Goal: Information Seeking & Learning: Learn about a topic

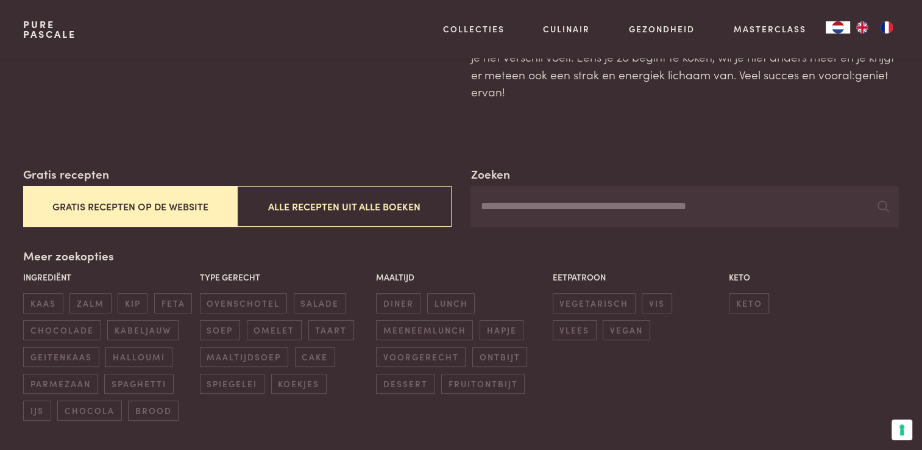
scroll to position [122, 0]
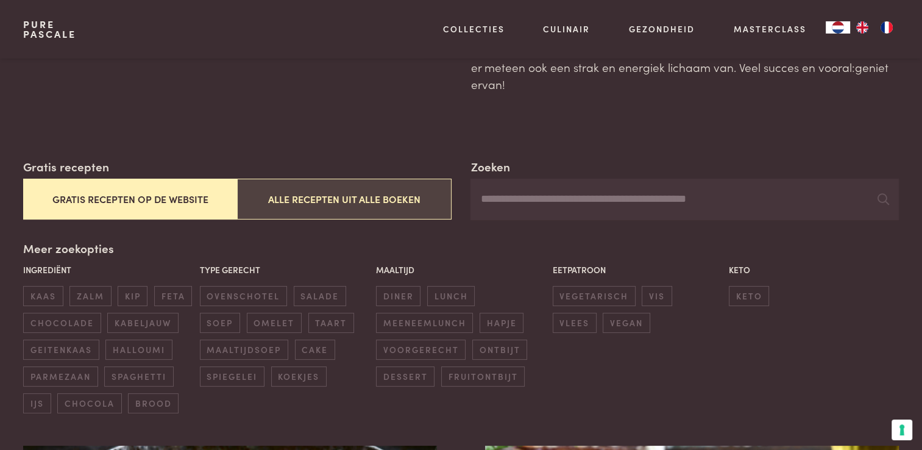
click at [354, 209] on button "Alle recepten uit alle boeken" at bounding box center [344, 199] width 214 height 41
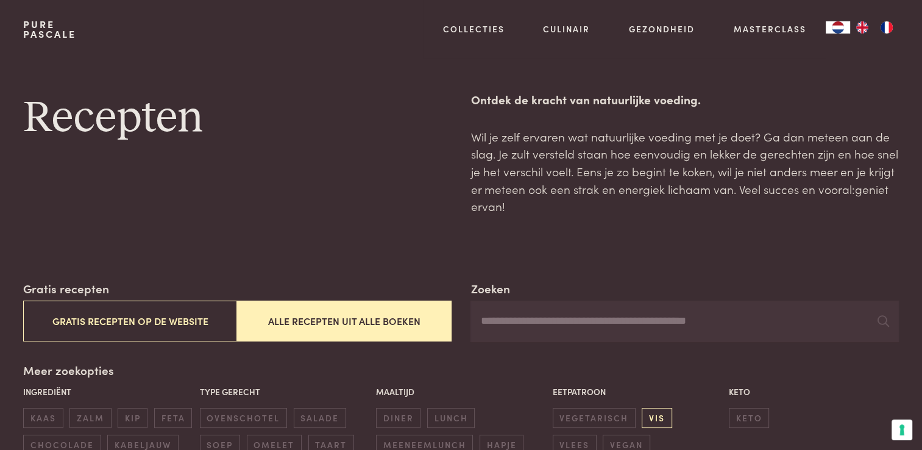
click at [663, 423] on span "vis" at bounding box center [657, 418] width 30 height 20
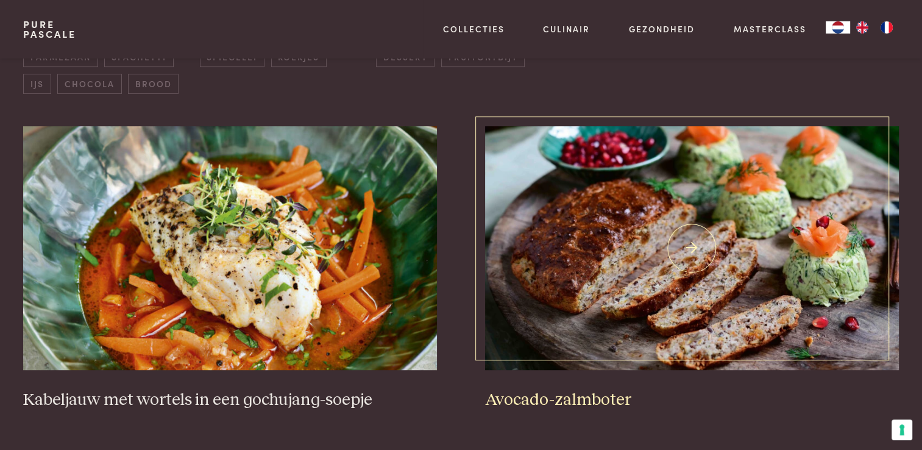
scroll to position [462, 0]
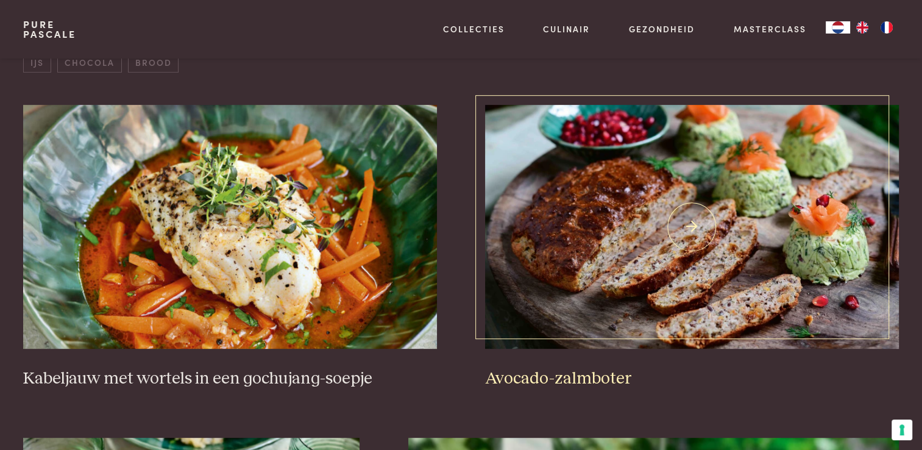
click at [615, 279] on img at bounding box center [691, 227] width 413 height 244
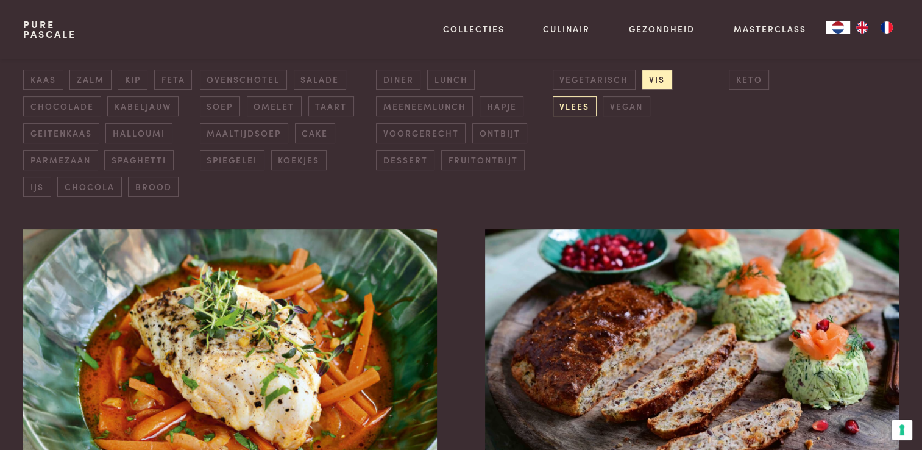
scroll to position [280, 0]
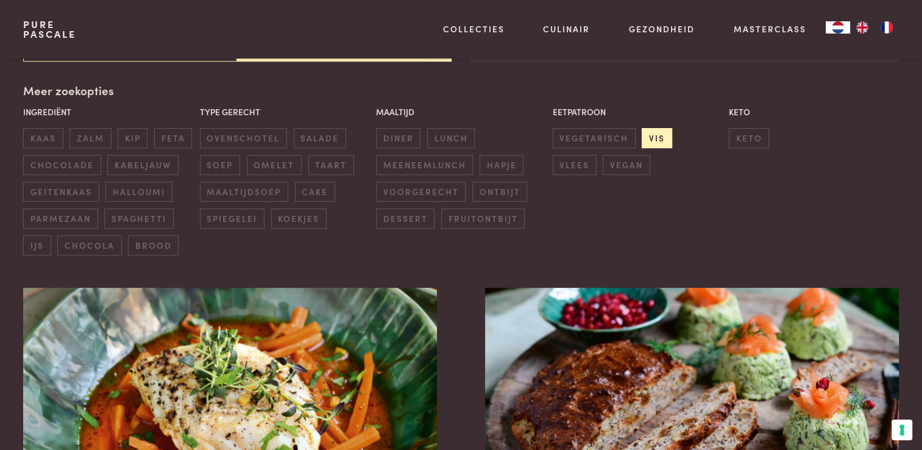
click at [662, 138] on span "vis" at bounding box center [657, 138] width 30 height 20
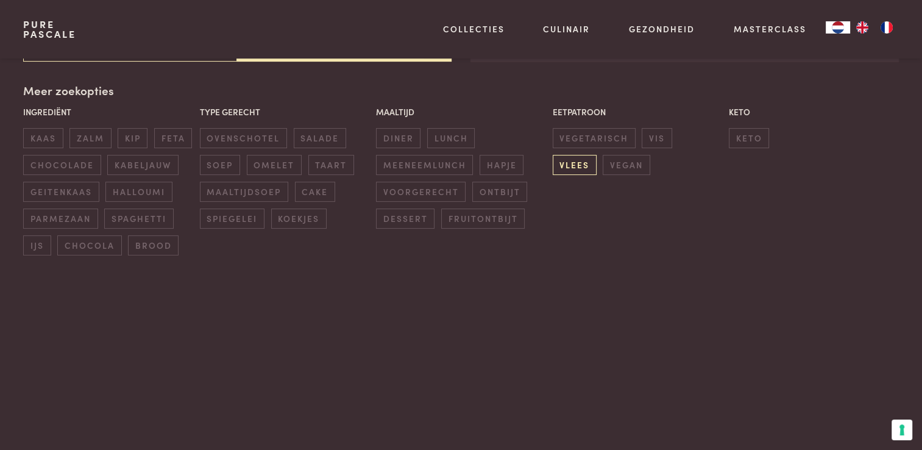
click at [597, 155] on span "vlees" at bounding box center [575, 165] width 44 height 20
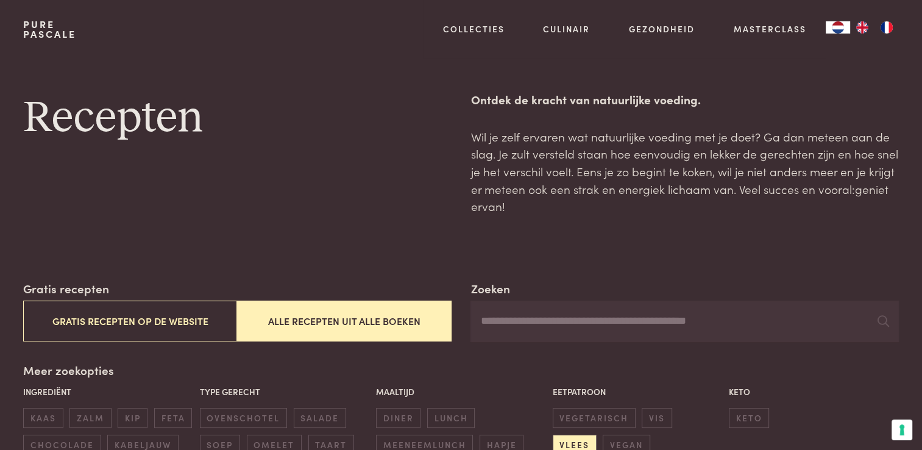
click at [557, 317] on input "Zoeken" at bounding box center [684, 320] width 428 height 41
click at [597, 431] on span "vlees" at bounding box center [575, 444] width 44 height 20
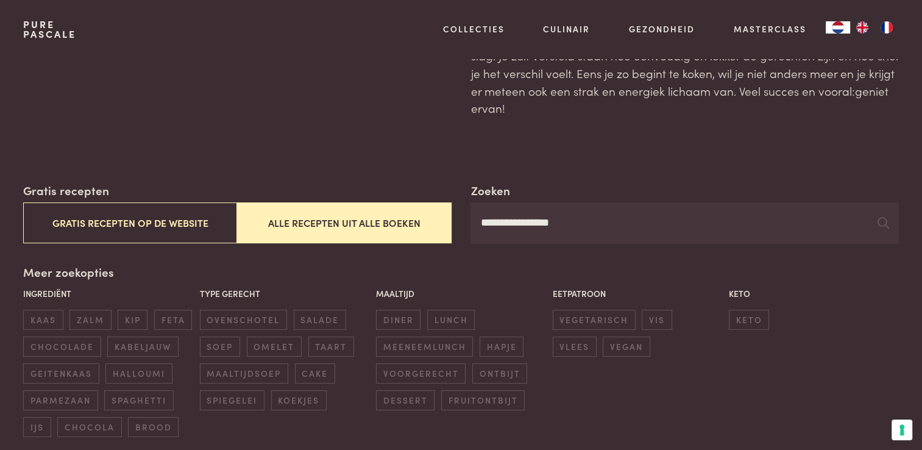
scroll to position [10, 0]
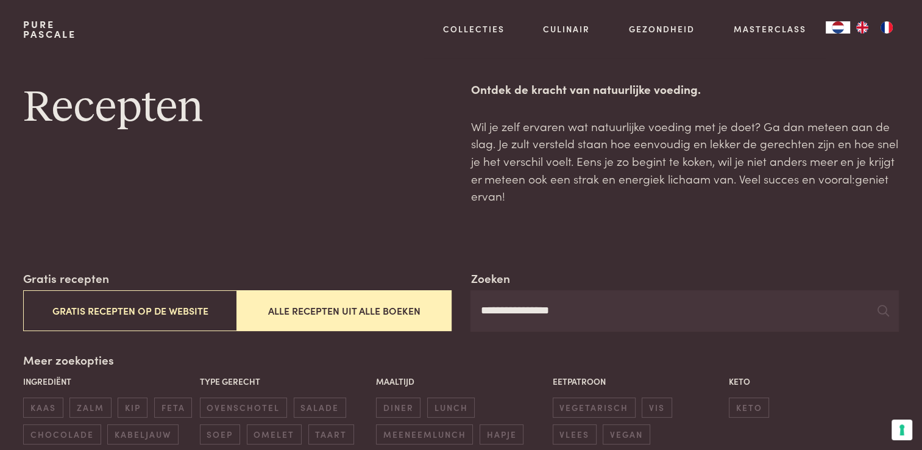
click at [616, 314] on input "**********" at bounding box center [684, 310] width 428 height 41
click at [612, 314] on input "**********" at bounding box center [684, 310] width 428 height 41
click at [614, 313] on input "**********" at bounding box center [684, 310] width 428 height 41
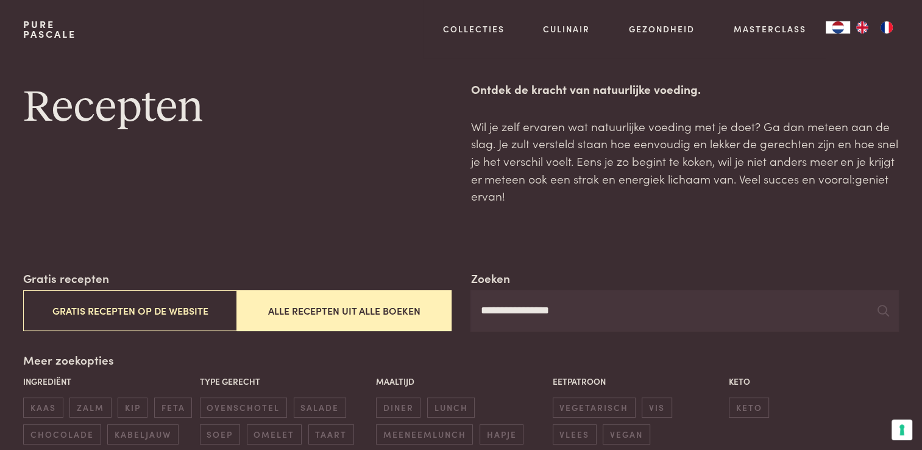
click at [614, 313] on input "**********" at bounding box center [684, 310] width 428 height 41
type input "*"
type input "*********"
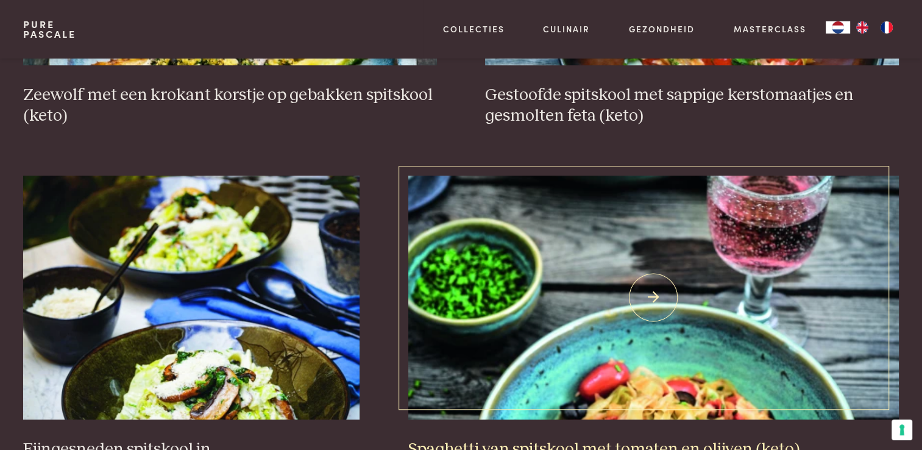
scroll to position [620, 0]
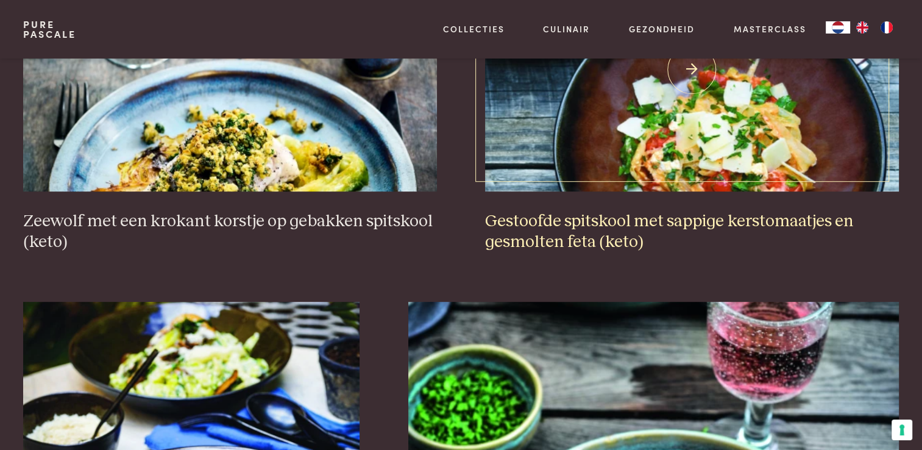
click at [617, 200] on link "Gestoofde spitskool met sappige kerstomaatjes en gesmolten feta (keto)" at bounding box center [691, 100] width 413 height 305
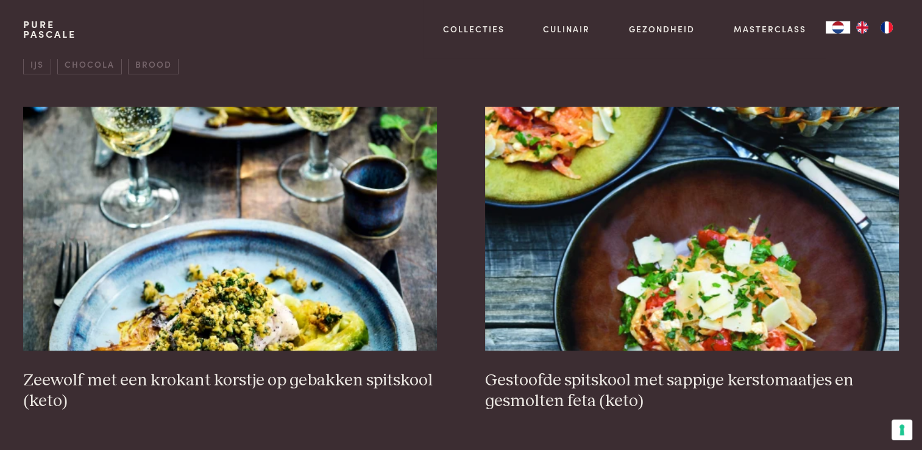
scroll to position [0, 0]
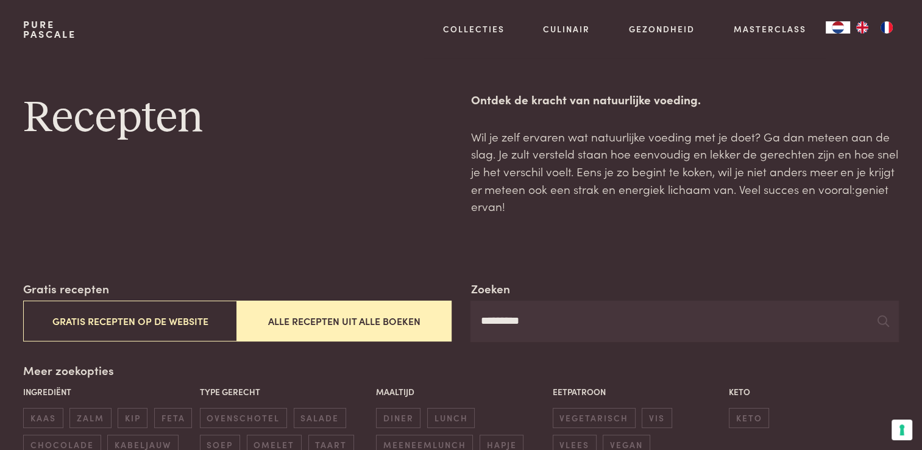
click at [524, 316] on input "*********" at bounding box center [684, 320] width 428 height 41
click at [597, 431] on span "vlees" at bounding box center [575, 444] width 44 height 20
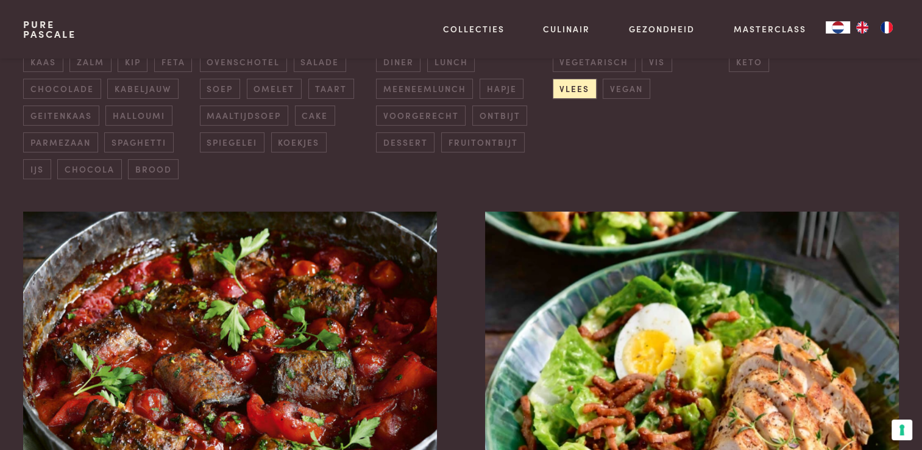
scroll to position [219, 0]
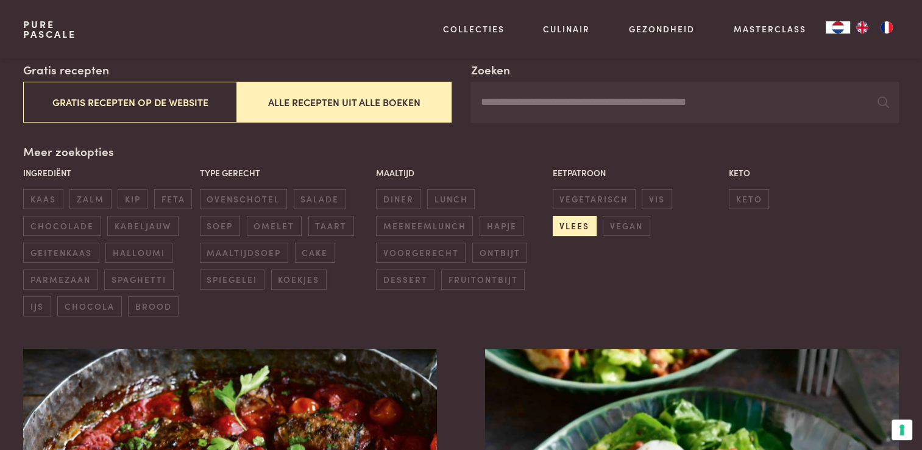
click at [597, 216] on span "vlees" at bounding box center [575, 226] width 44 height 20
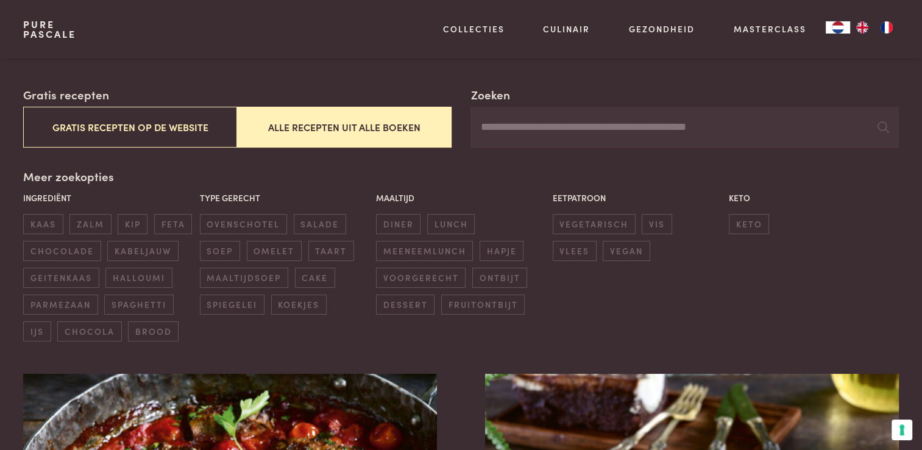
scroll to position [97, 0]
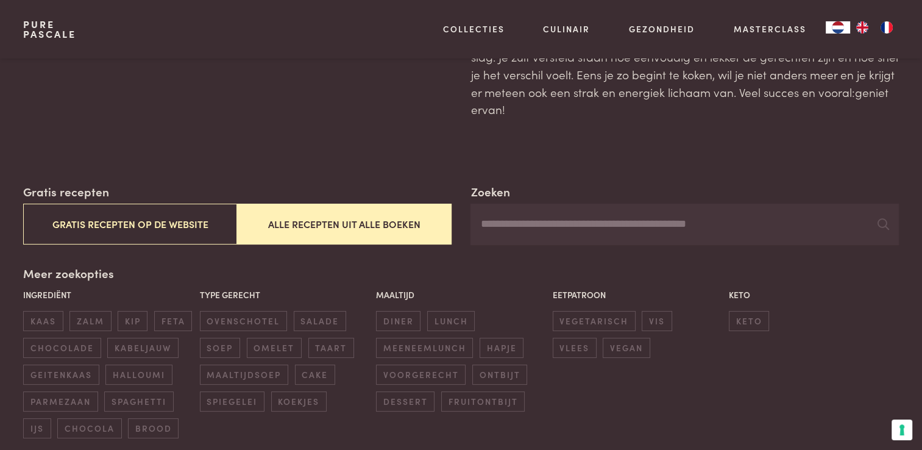
click at [524, 225] on input "Zoeken" at bounding box center [684, 224] width 428 height 41
click at [751, 271] on div "Meer zoekopties Ingrediënt kaas zalm kip feta chocolade kabeljauw geitenkaas ha…" at bounding box center [460, 351] width 875 height 174
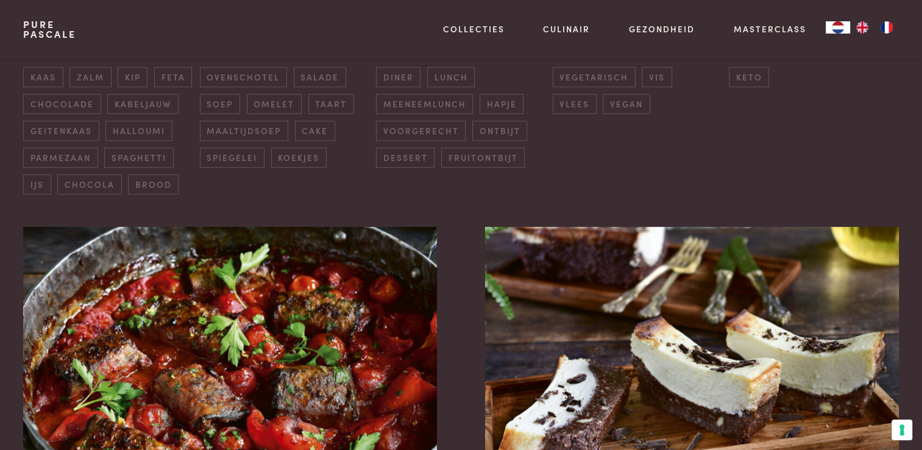
scroll to position [0, 0]
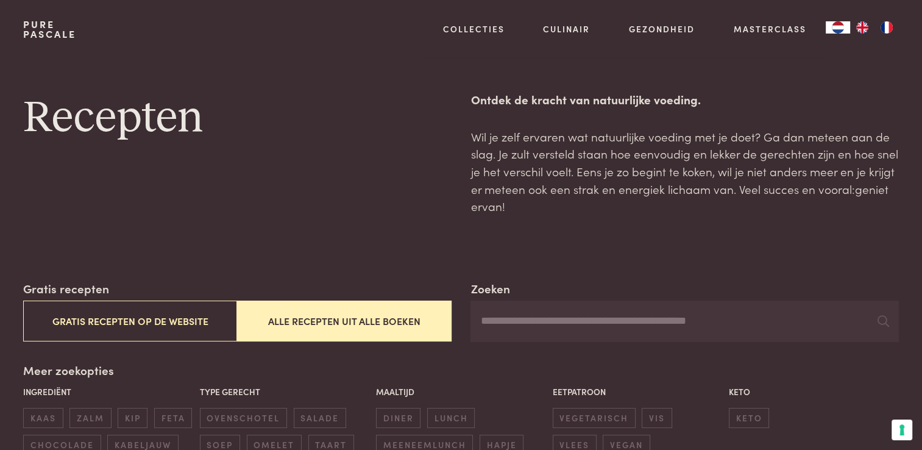
click at [534, 312] on input "Zoeken" at bounding box center [684, 320] width 428 height 41
click at [511, 324] on input "Zoeken" at bounding box center [684, 320] width 428 height 41
type input "**********"
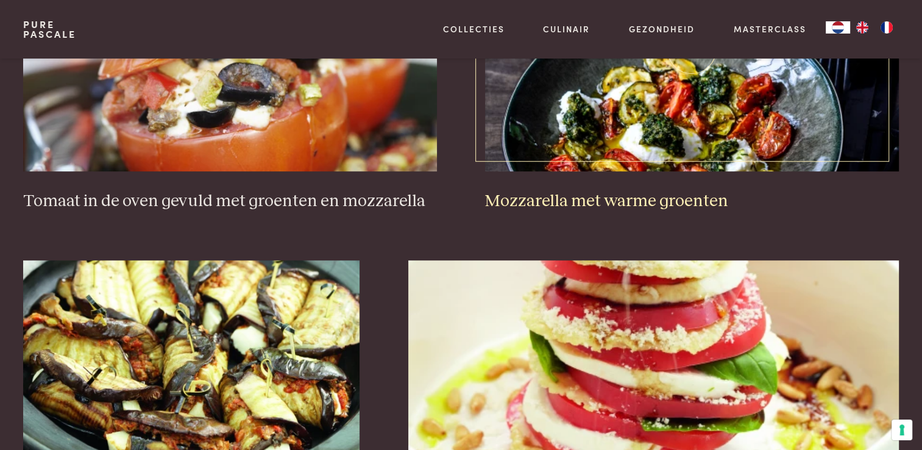
scroll to position [731, 0]
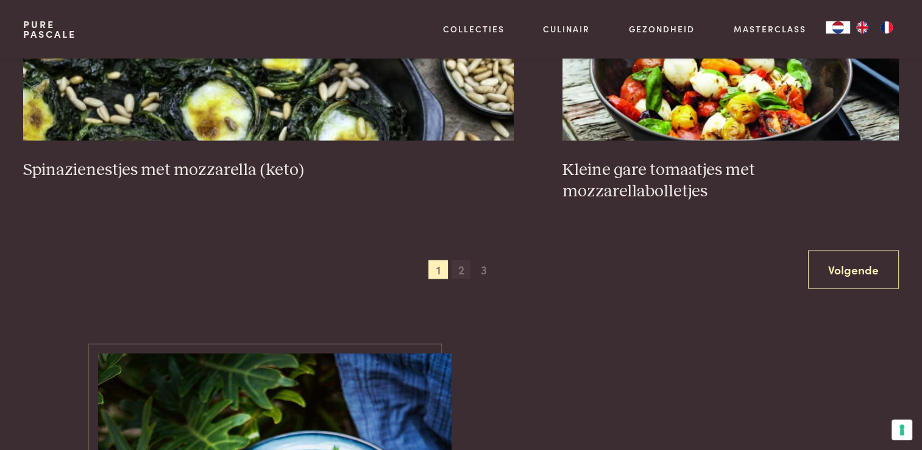
click at [461, 260] on span "2" at bounding box center [460, 269] width 19 height 19
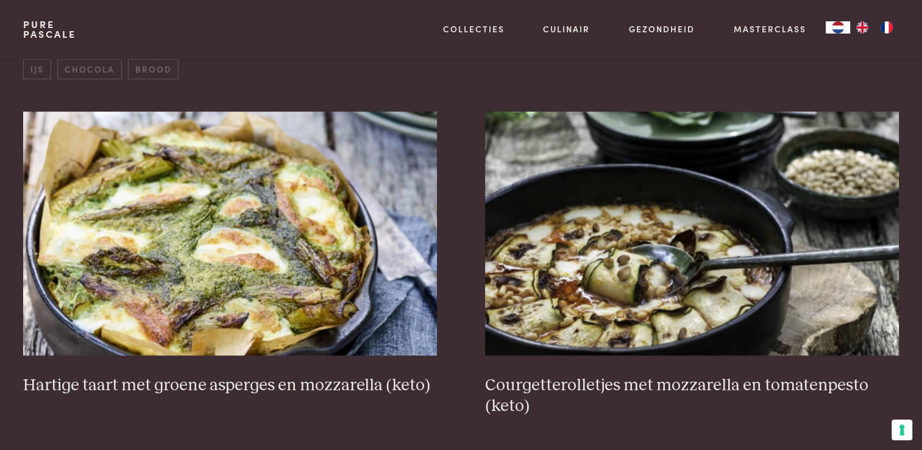
scroll to position [462, 0]
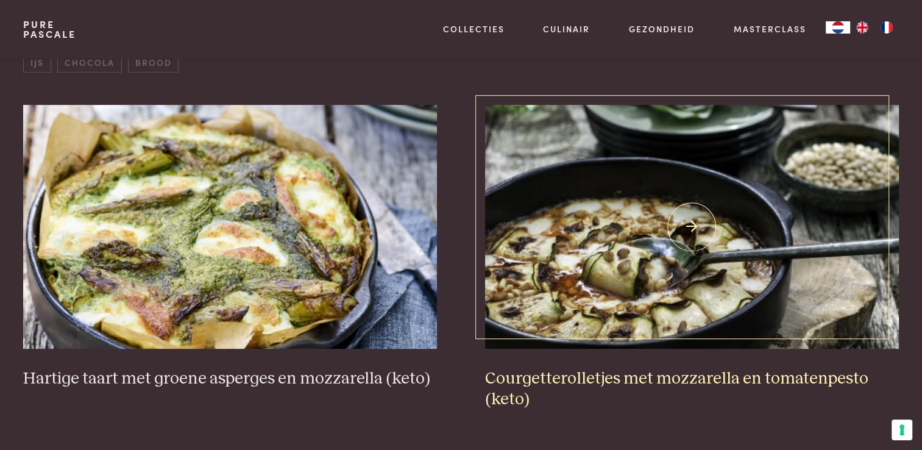
click at [558, 264] on img at bounding box center [691, 227] width 413 height 244
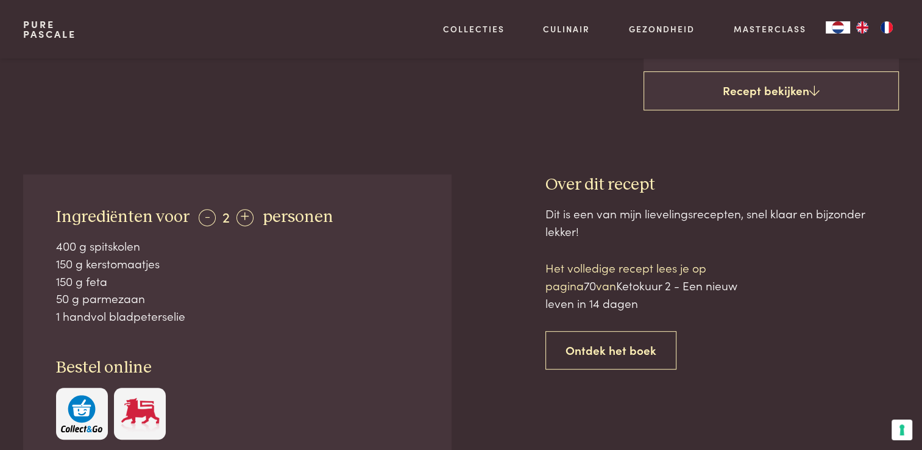
scroll to position [609, 0]
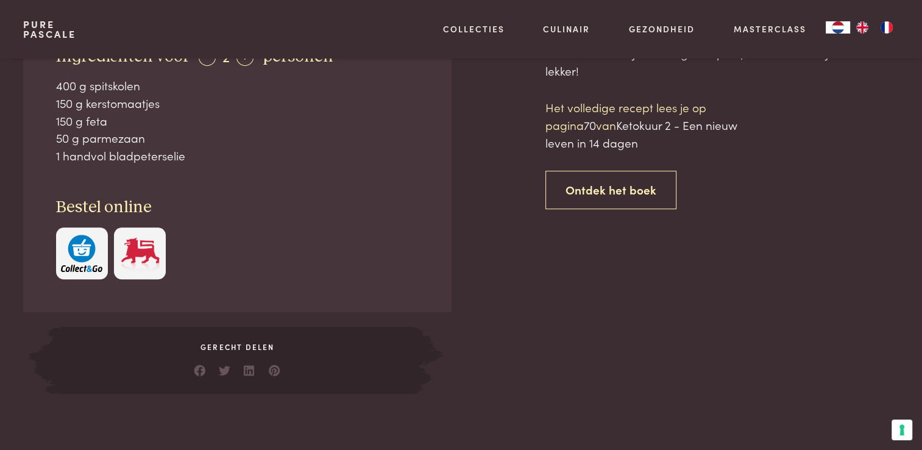
click at [83, 264] on img "button" at bounding box center [81, 253] width 41 height 37
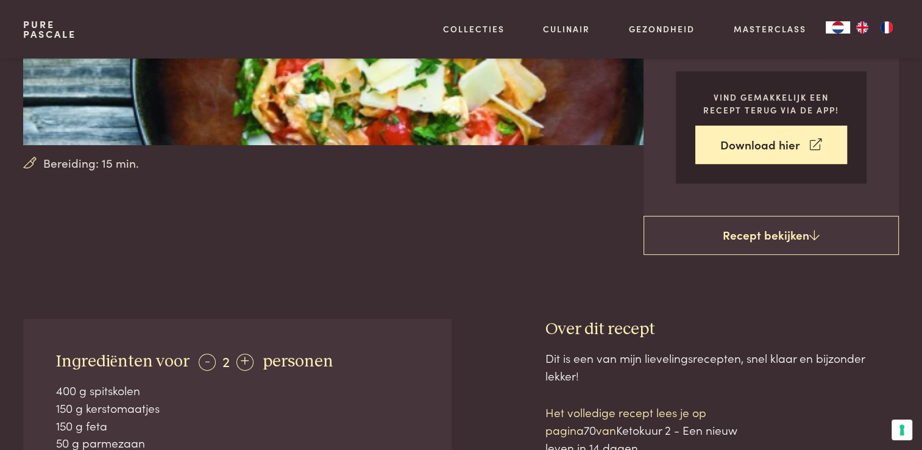
scroll to position [244, 0]
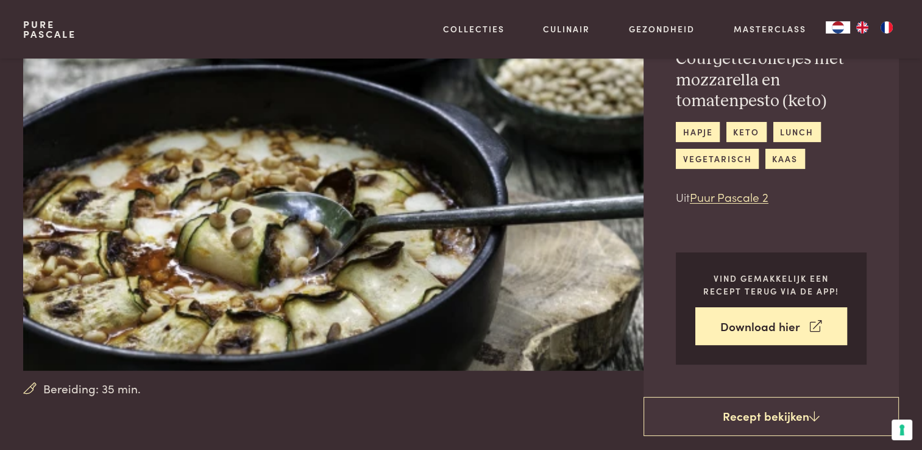
scroll to position [366, 0]
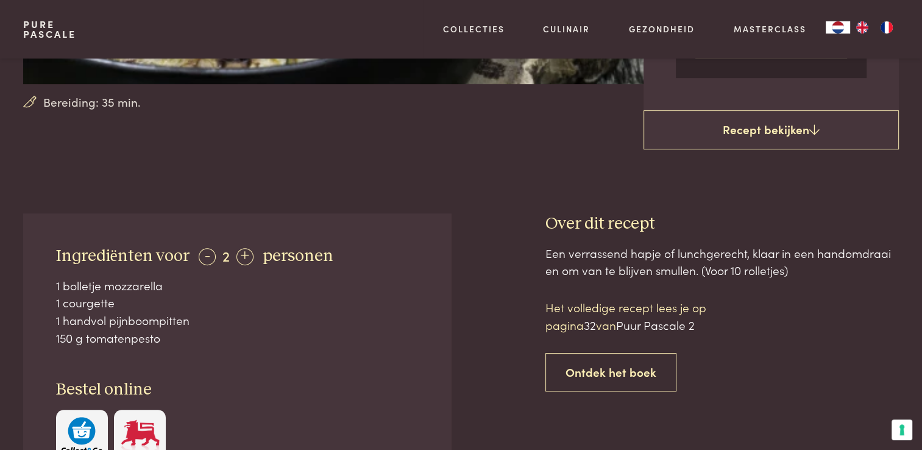
click at [87, 422] on img "button" at bounding box center [81, 435] width 41 height 37
